Goal: Task Accomplishment & Management: Use online tool/utility

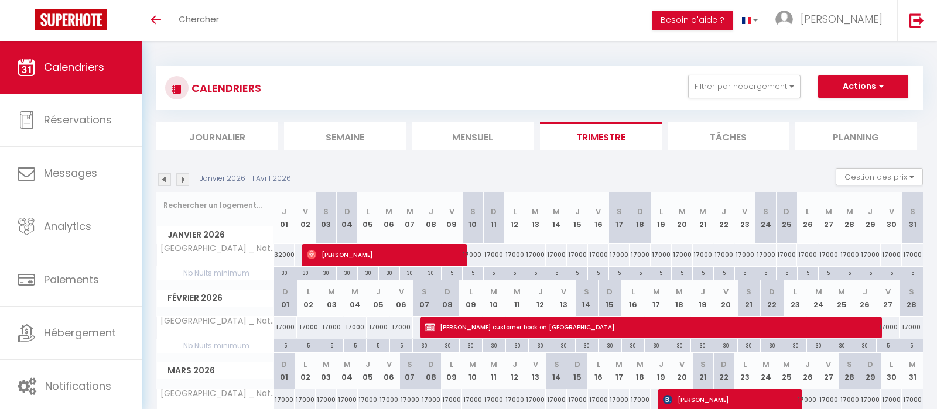
scroll to position [41, 0]
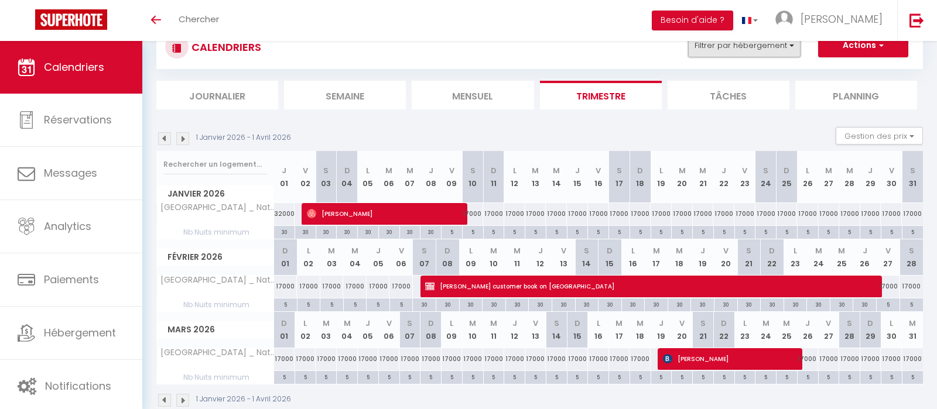
click at [776, 43] on button "Filtrer par hébergement" at bounding box center [744, 45] width 112 height 23
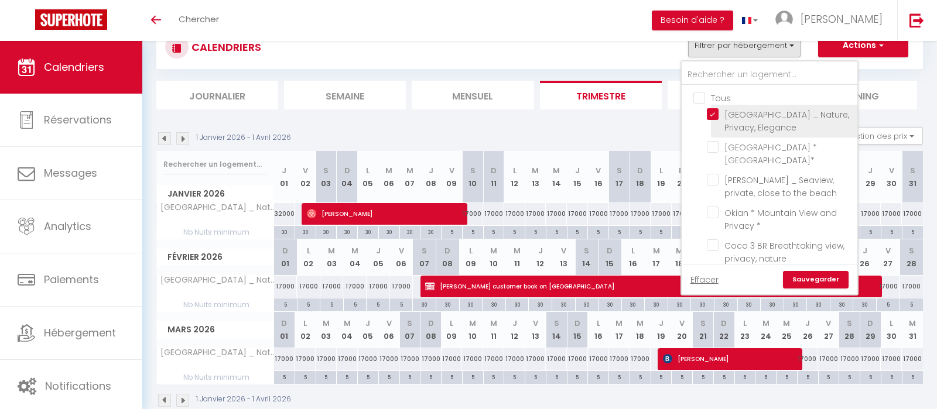
click at [739, 119] on input "[GEOGRAPHIC_DATA] _ Nature, Privacy, Elegance" at bounding box center [780, 114] width 146 height 12
checkbox input "false"
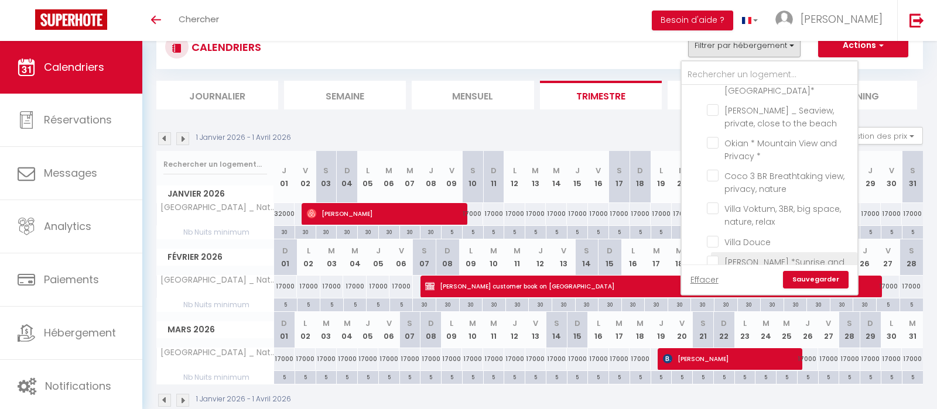
scroll to position [116, 0]
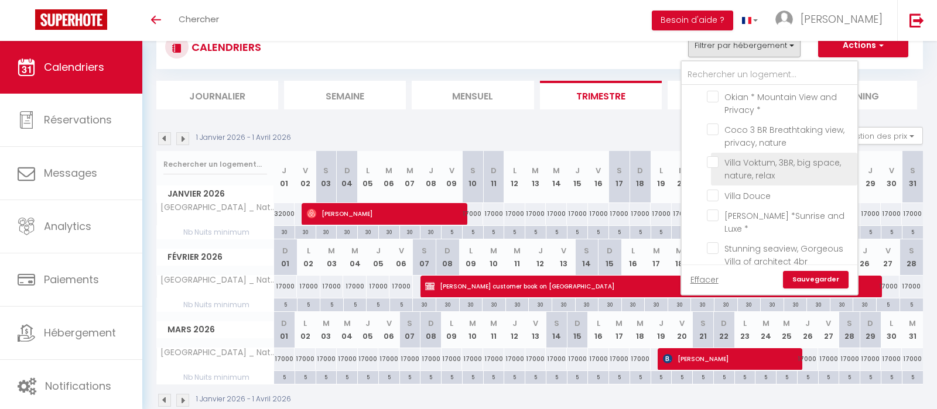
click at [757, 156] on input "Villa Voktum, 3BR, big space, nature, relax" at bounding box center [780, 162] width 146 height 12
checkbox input "true"
click at [821, 283] on link "Sauvegarder" at bounding box center [816, 280] width 66 height 18
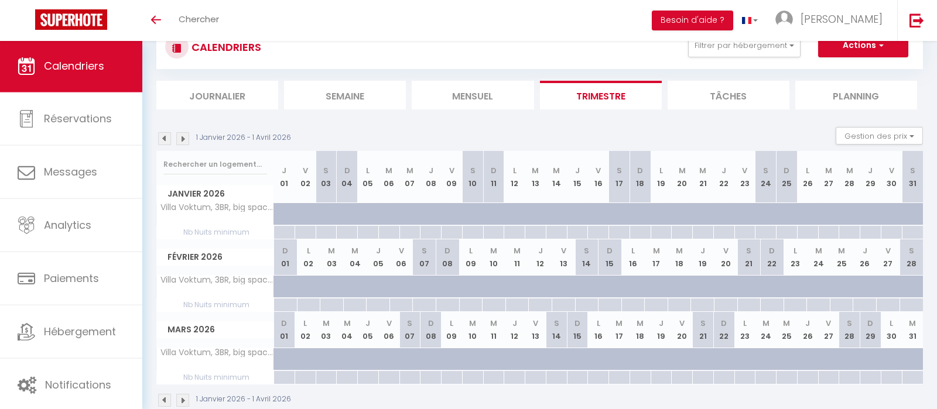
click at [159, 139] on img at bounding box center [164, 138] width 13 height 13
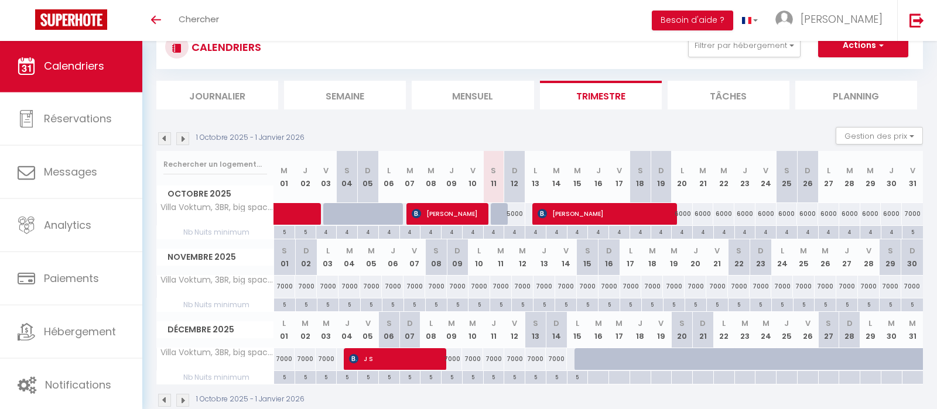
click at [163, 138] on img at bounding box center [164, 138] width 13 height 13
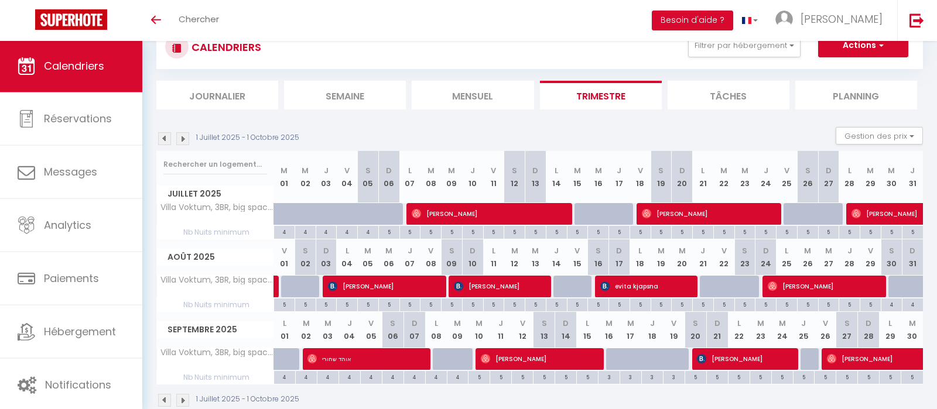
click at [163, 138] on img at bounding box center [164, 138] width 13 height 13
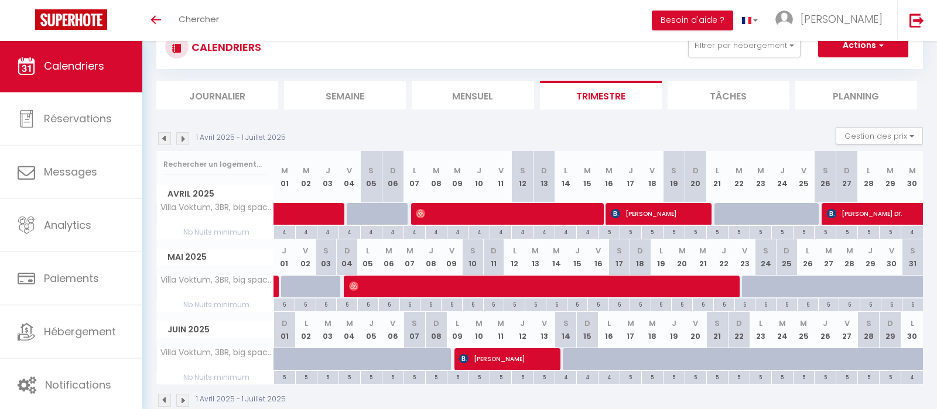
click at [186, 399] on img at bounding box center [182, 400] width 13 height 13
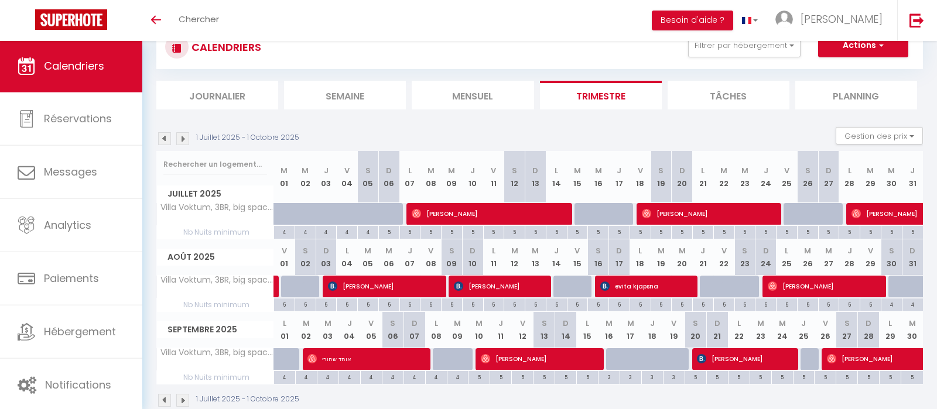
click at [167, 139] on img at bounding box center [164, 138] width 13 height 13
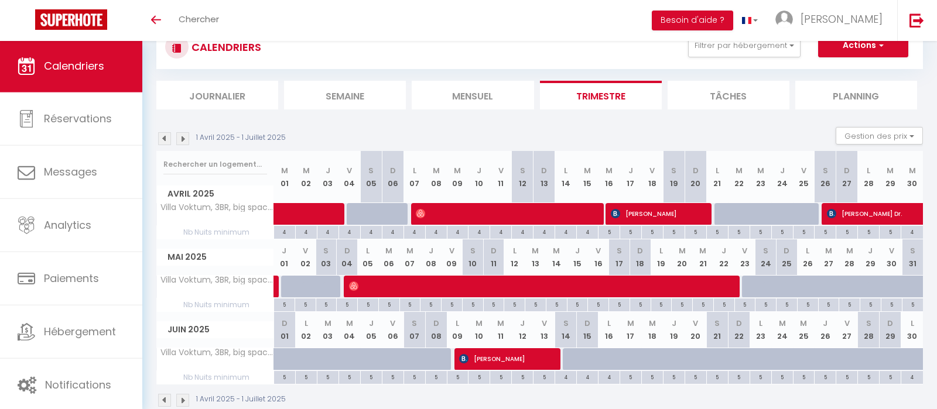
click at [183, 140] on img at bounding box center [182, 138] width 13 height 13
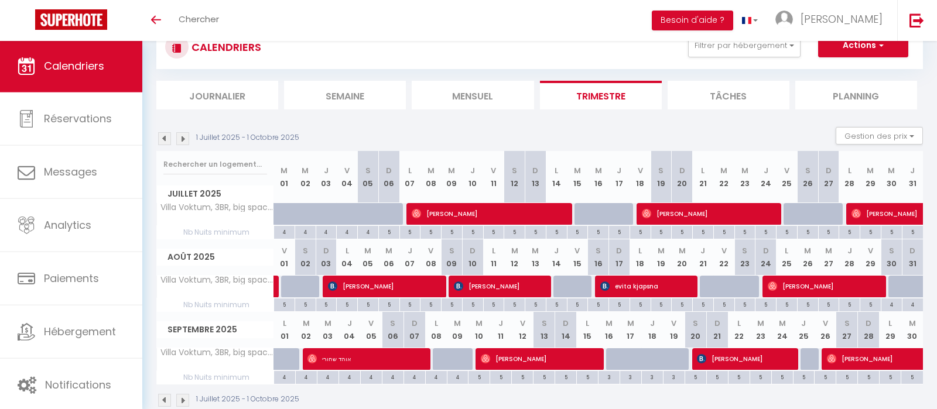
click at [183, 400] on img at bounding box center [182, 400] width 13 height 13
